Goal: Check status: Check status

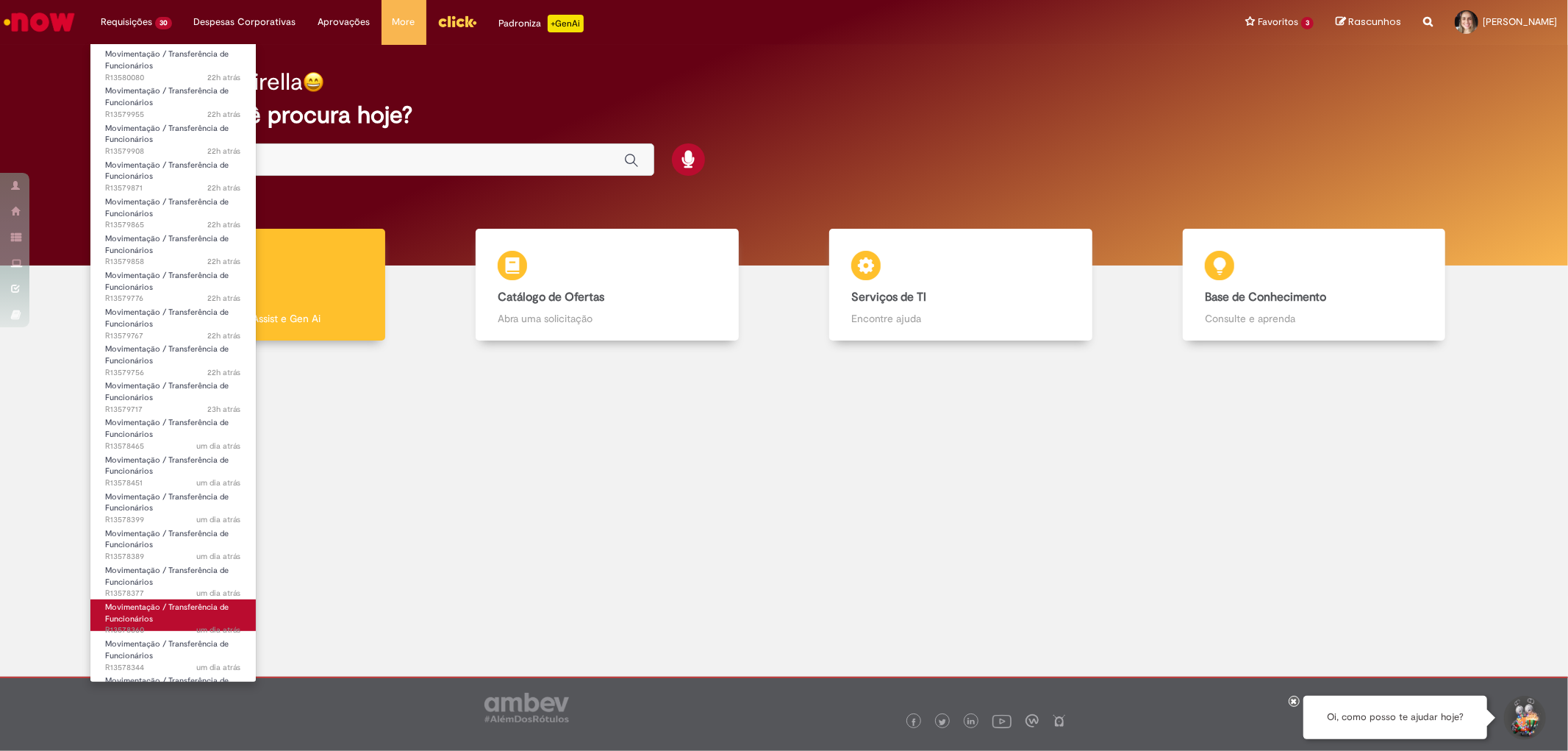
scroll to position [495, 0]
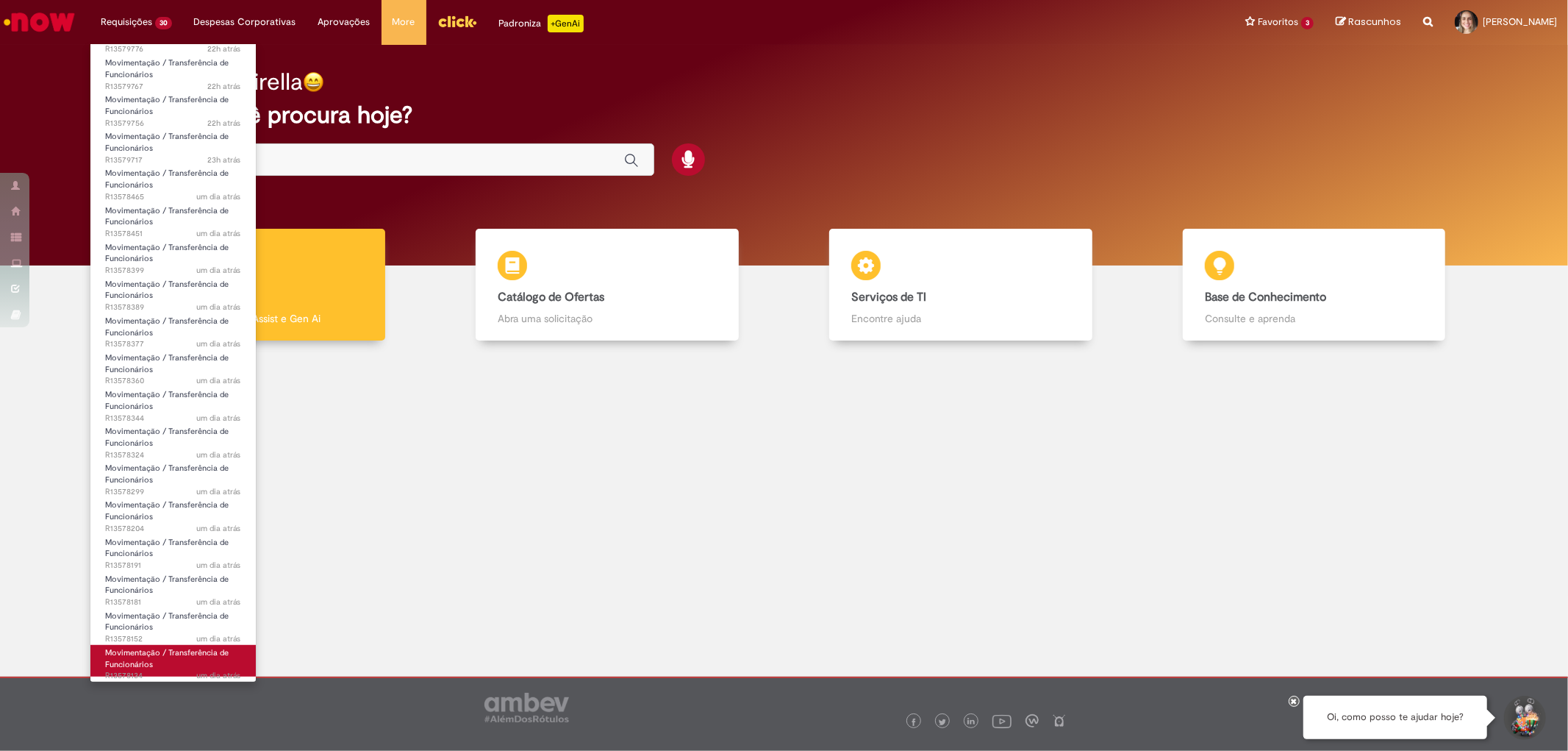
click at [143, 660] on span "Movimentação / Transferência de Funcionários" at bounding box center [166, 658] width 123 height 22
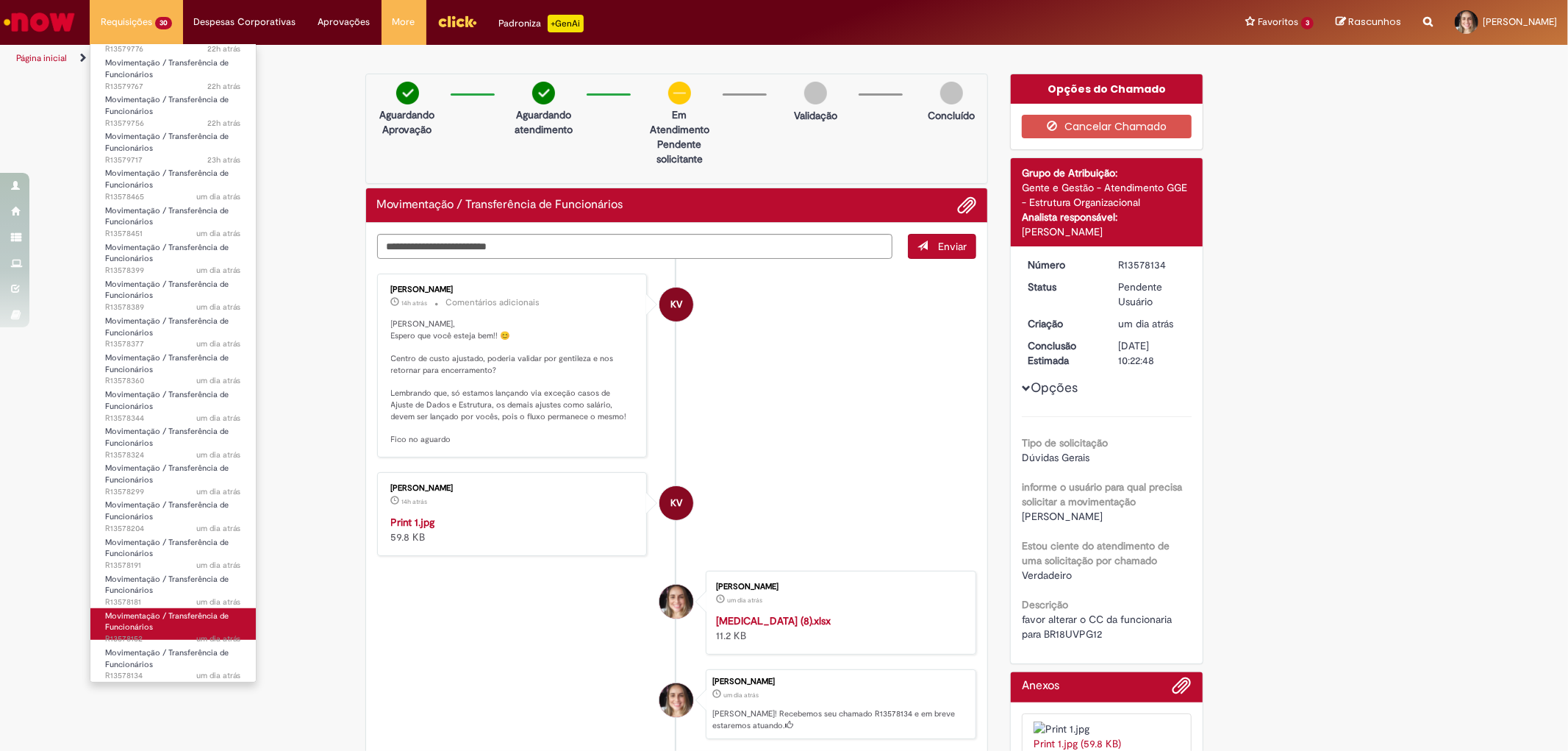
click at [146, 628] on span "Movimentação / Transferência de Funcionários" at bounding box center [166, 621] width 123 height 22
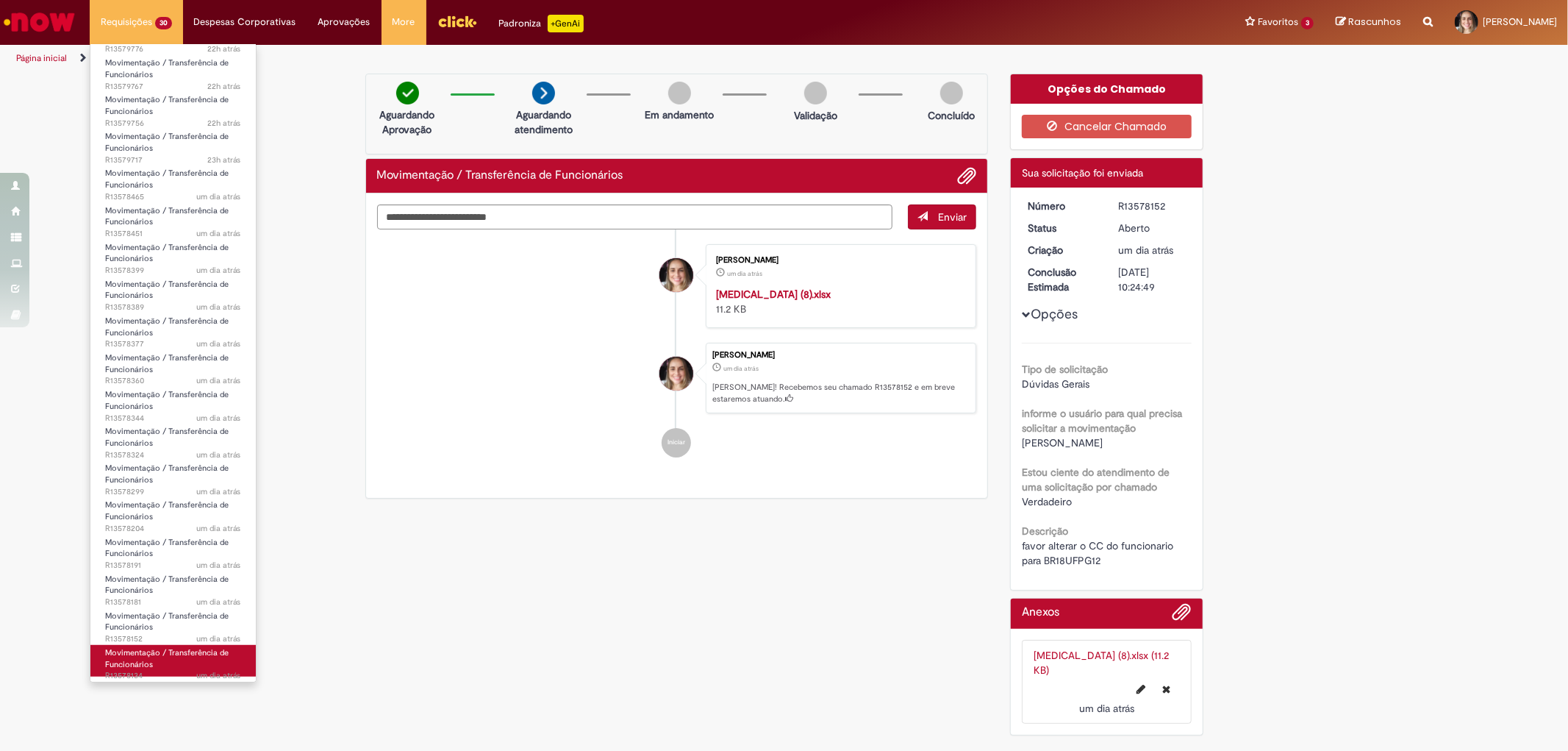
click at [150, 664] on span "Movimentação / Transferência de Funcionários" at bounding box center [166, 658] width 123 height 22
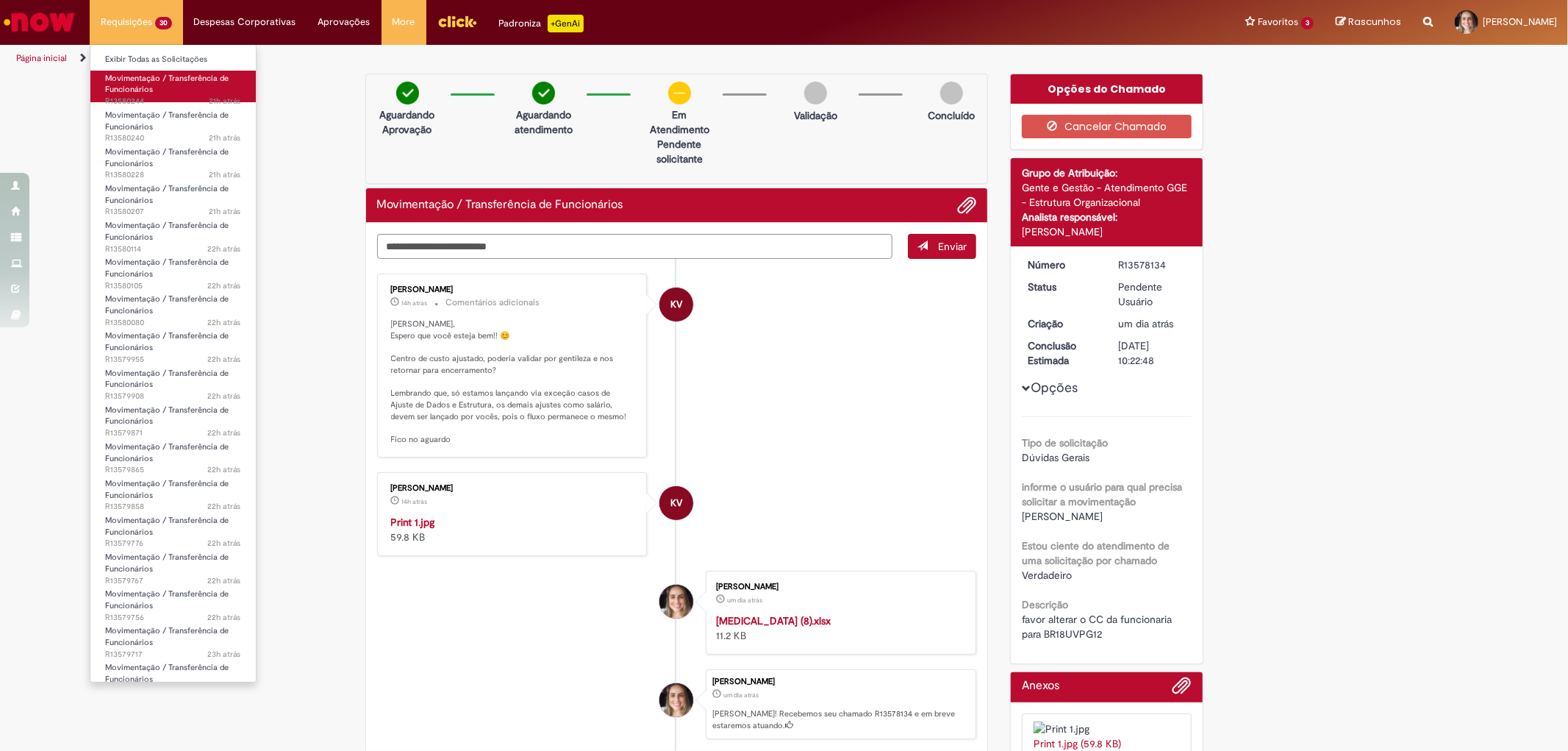
click at [141, 79] on span "Movimentação / Transferência de Funcionários" at bounding box center [166, 84] width 123 height 22
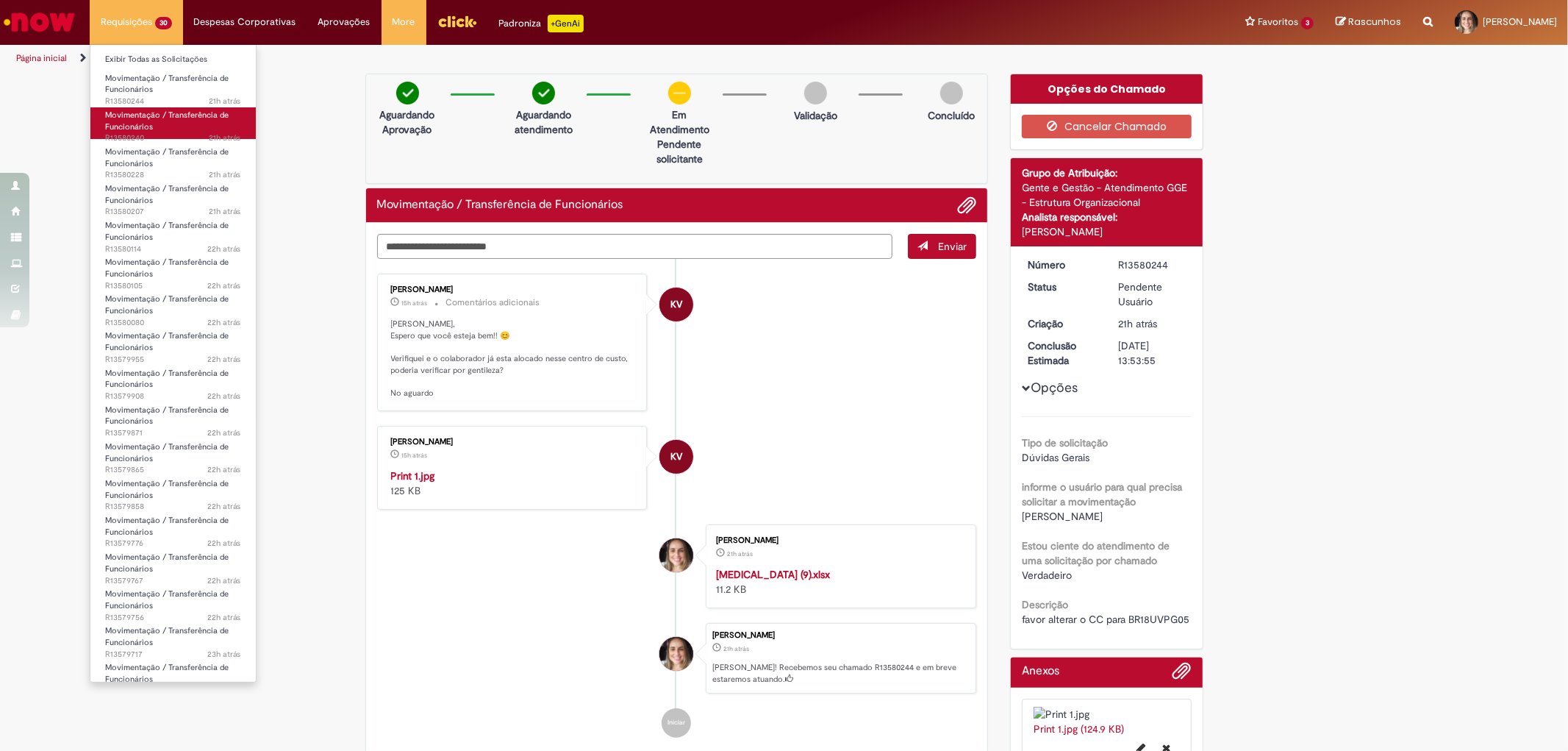
click at [131, 119] on span "Movimentação / Transferência de Funcionários" at bounding box center [166, 120] width 123 height 22
click at [131, 158] on span "Movimentação / Transferência de Funcionários" at bounding box center [166, 157] width 123 height 22
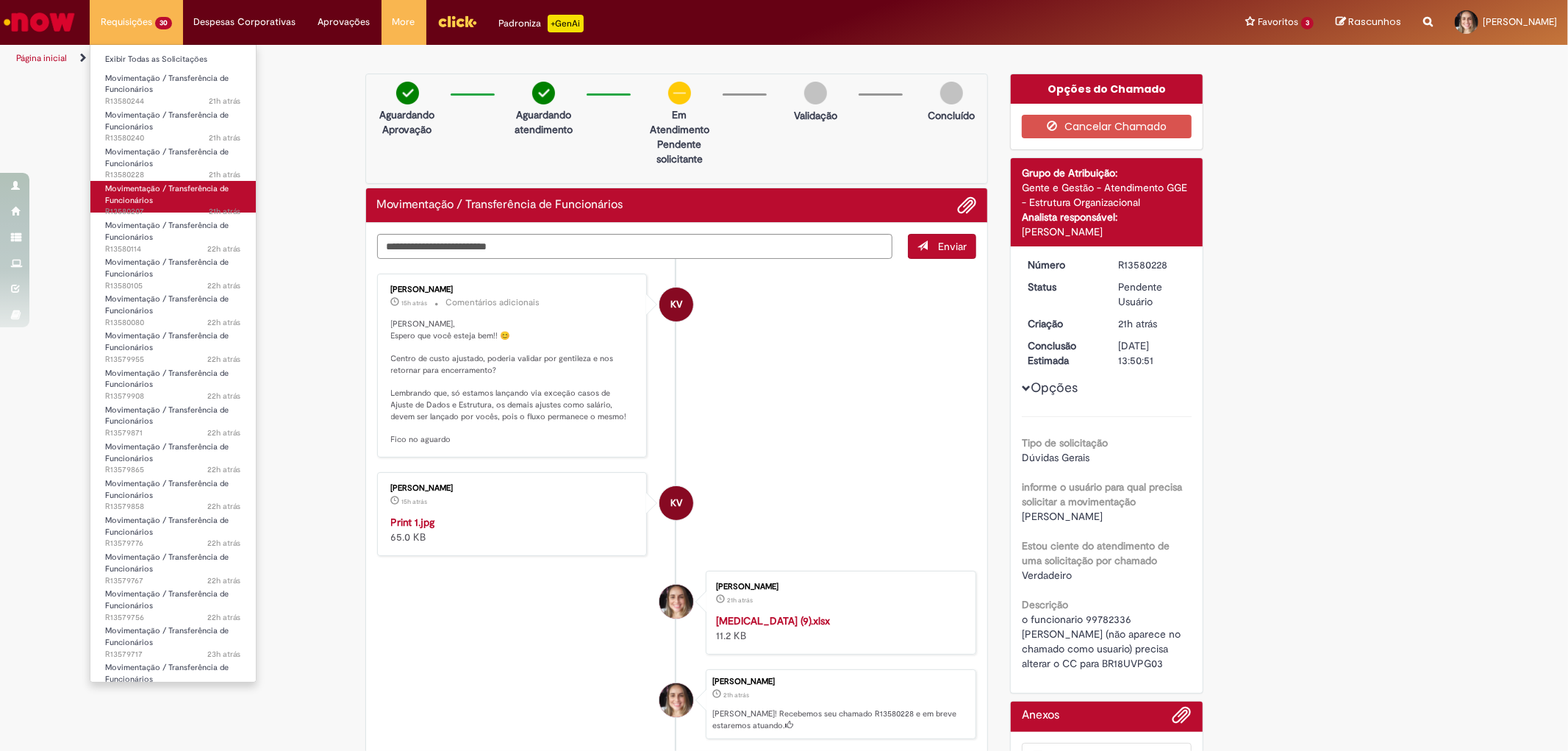
click at [122, 189] on span "Movimentação / Transferência de Funcionários" at bounding box center [166, 194] width 123 height 22
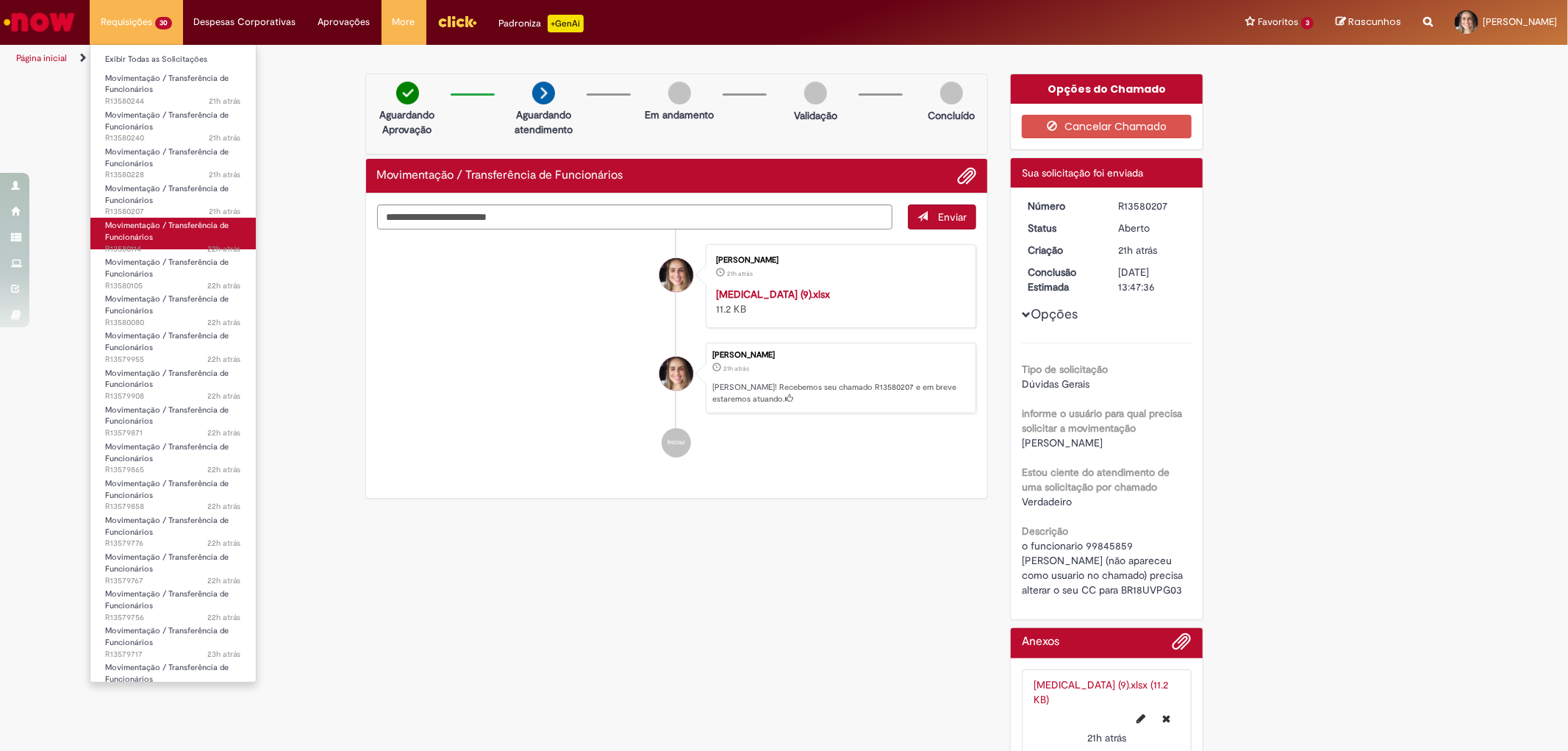
click at [121, 225] on span "Movimentação / Transferência de Funcionários" at bounding box center [166, 230] width 123 height 22
